Goal: Navigation & Orientation: Go to known website

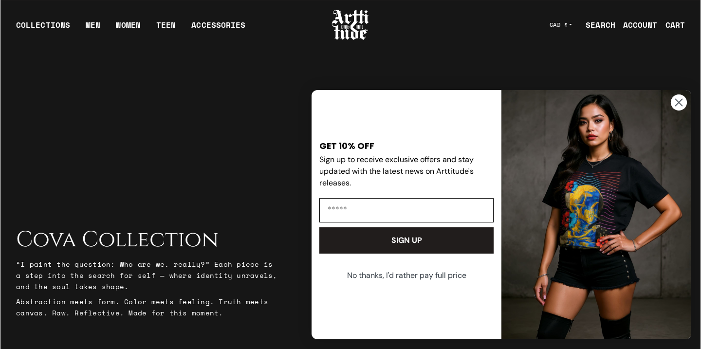
click at [406, 218] on input "Email" at bounding box center [406, 210] width 174 height 24
type input "**********"
click at [405, 246] on button "SIGN UP" at bounding box center [406, 240] width 174 height 26
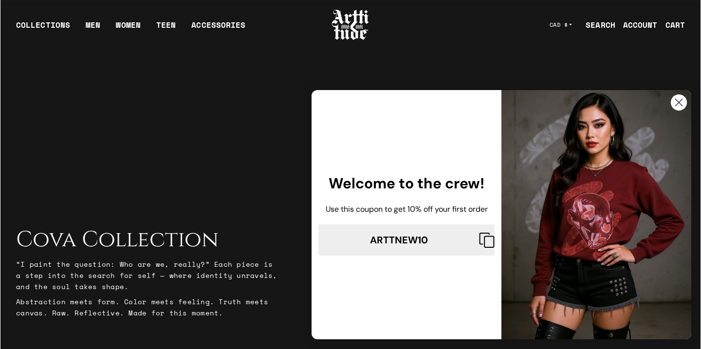
click at [671, 100] on circle "Close dialog" at bounding box center [679, 102] width 16 height 16
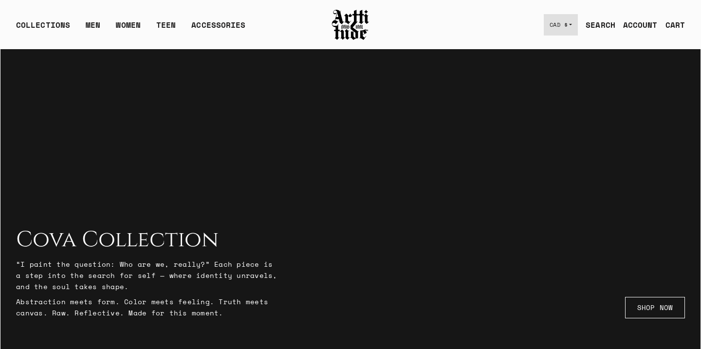
click at [572, 24] on button "CAD $" at bounding box center [561, 24] width 35 height 21
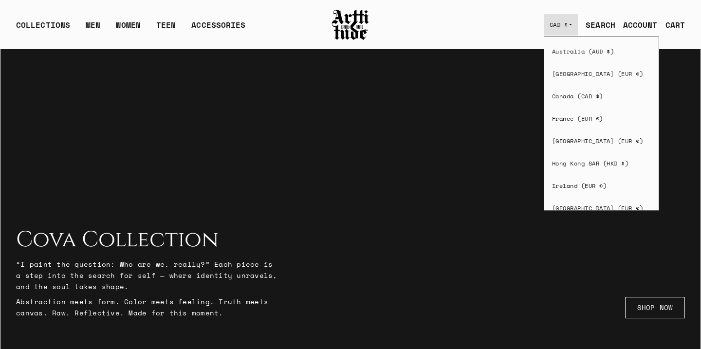
scroll to position [327, 0]
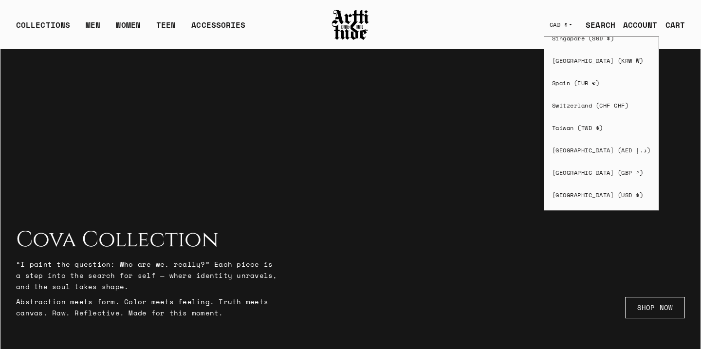
click at [574, 191] on span "[GEOGRAPHIC_DATA] (USD $)" at bounding box center [598, 195] width 92 height 8
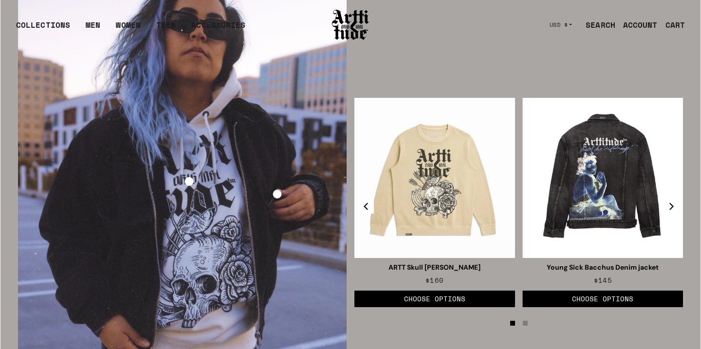
scroll to position [1630, 0]
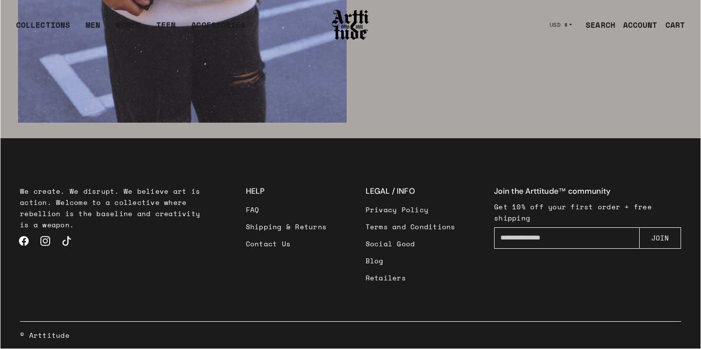
click at [48, 242] on link "Instagram" at bounding box center [45, 240] width 21 height 21
click at [70, 239] on link "TikTok" at bounding box center [66, 240] width 21 height 21
click at [19, 235] on link "Facebook" at bounding box center [23, 240] width 21 height 21
